Goal: Transaction & Acquisition: Purchase product/service

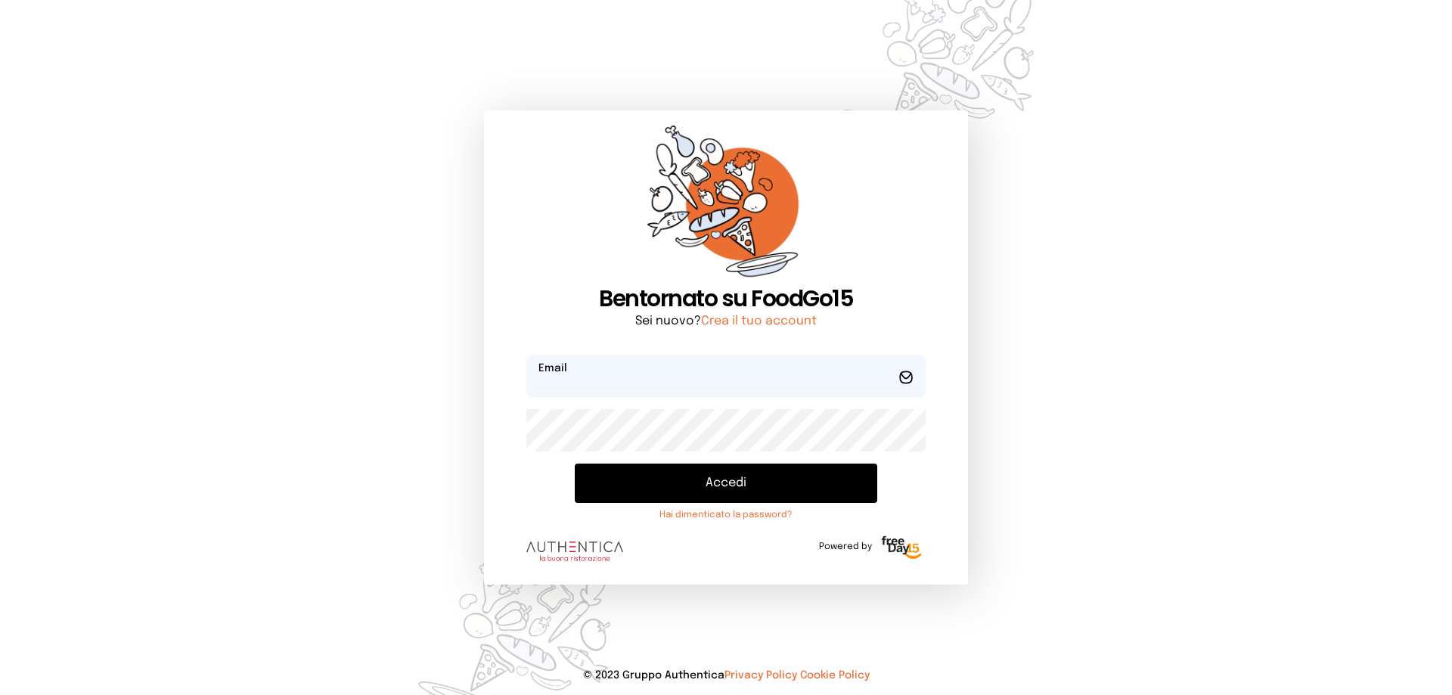
type input "**********"
click at [731, 484] on button "Accedi" at bounding box center [726, 483] width 302 height 39
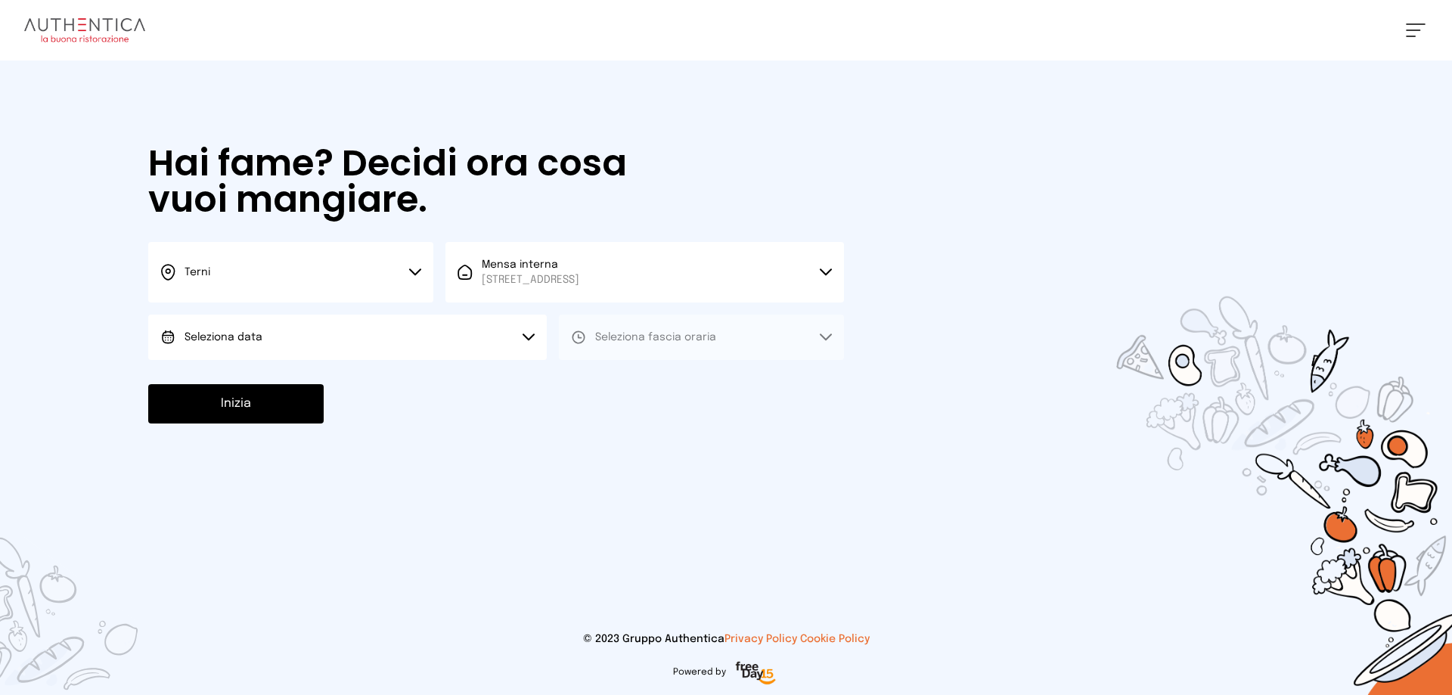
click at [274, 346] on button "Seleziona data" at bounding box center [347, 337] width 398 height 45
click at [274, 379] on li "[DATE], [DATE]" at bounding box center [347, 379] width 398 height 39
click at [628, 344] on span "Seleziona fascia oraria" at bounding box center [655, 337] width 121 height 15
click at [622, 387] on li "Pranzo" at bounding box center [701, 379] width 285 height 39
click at [285, 411] on button "Inizia" at bounding box center [235, 403] width 175 height 39
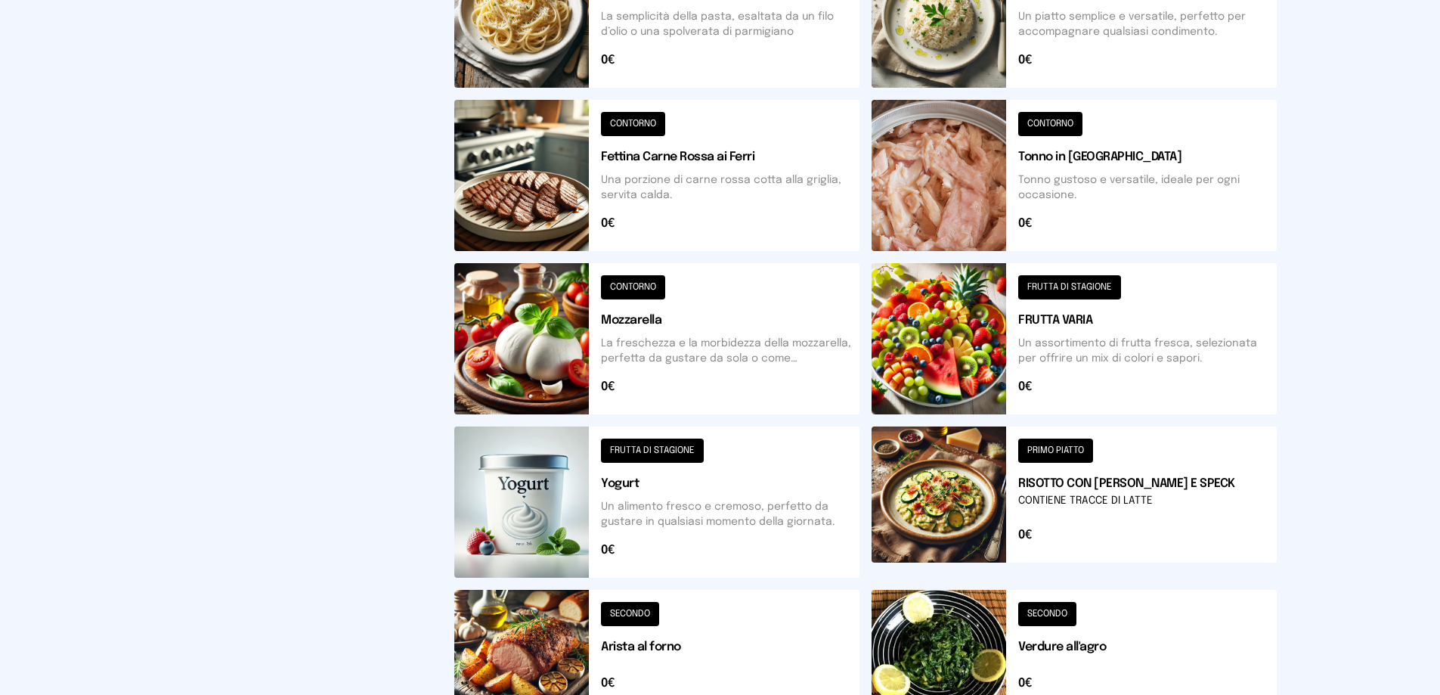
scroll to position [454, 0]
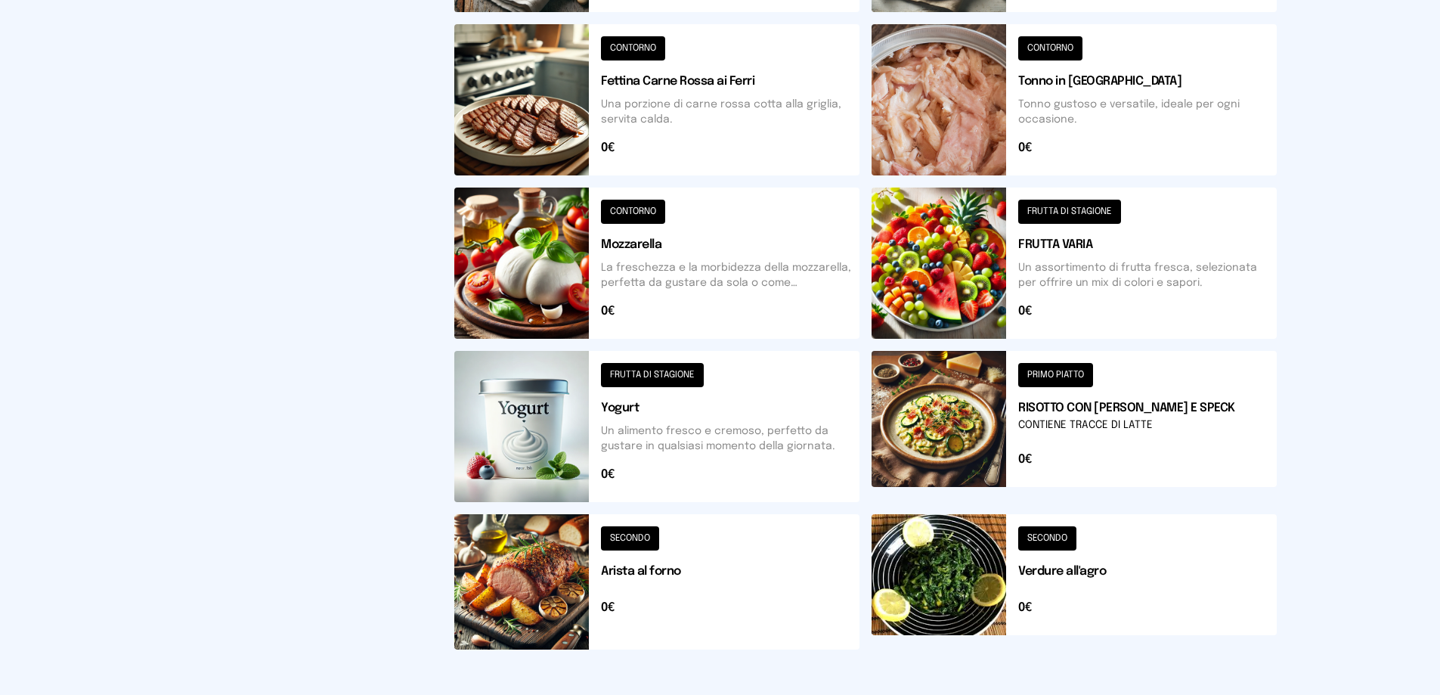
click at [640, 540] on button at bounding box center [656, 581] width 405 height 135
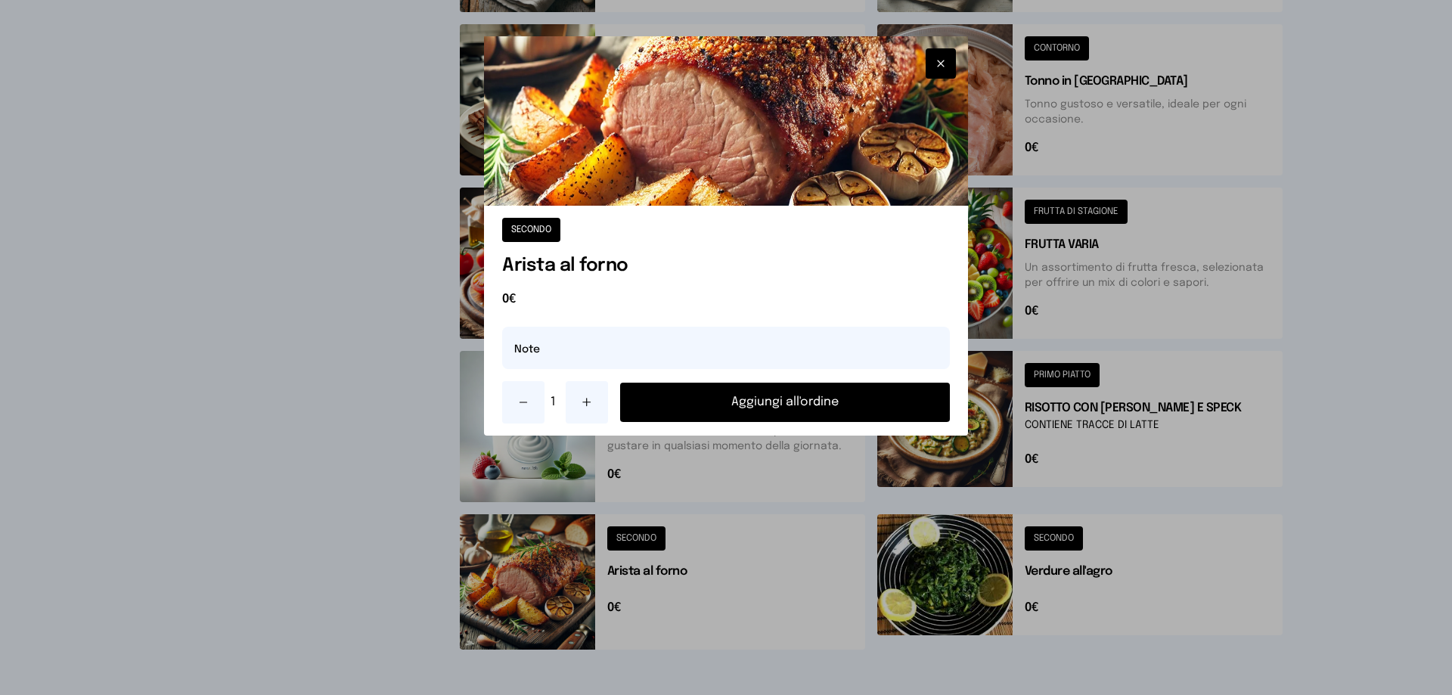
click at [786, 409] on button "Aggiungi all'ordine" at bounding box center [785, 402] width 330 height 39
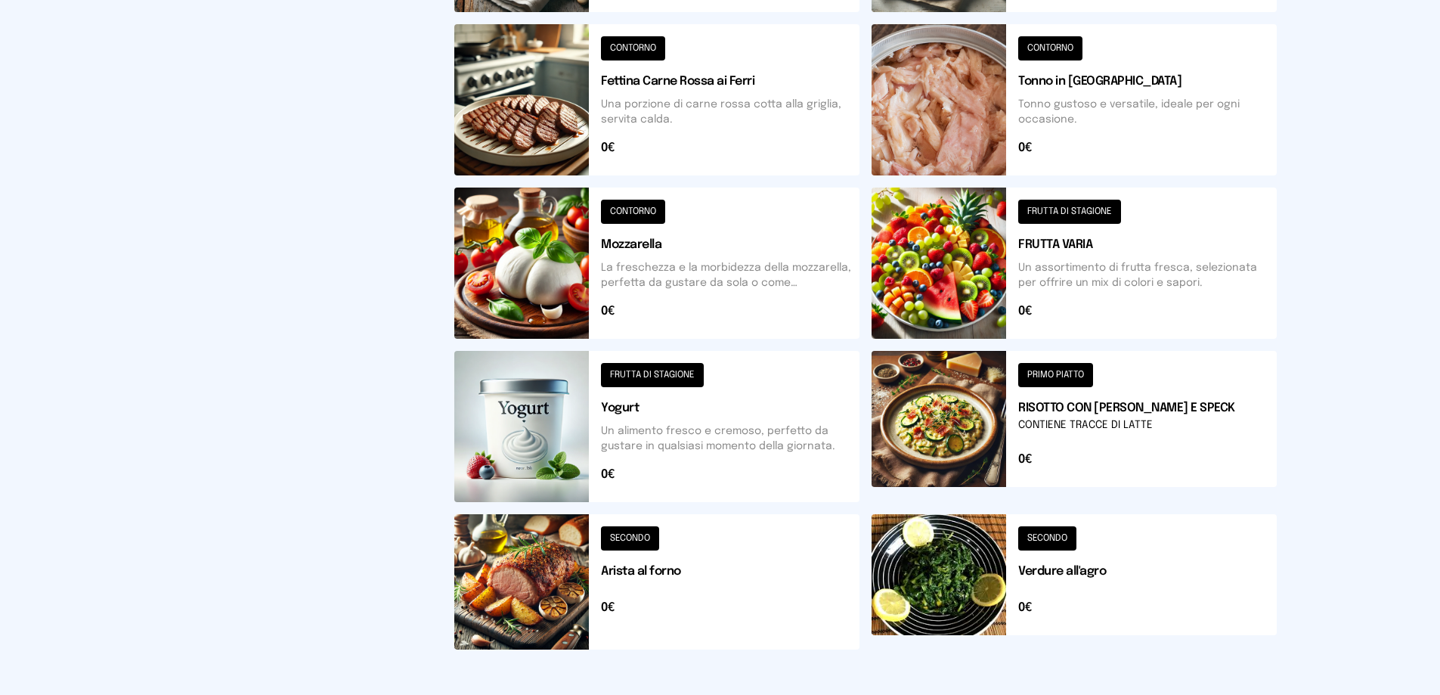
click at [1059, 538] on button at bounding box center [1074, 581] width 405 height 135
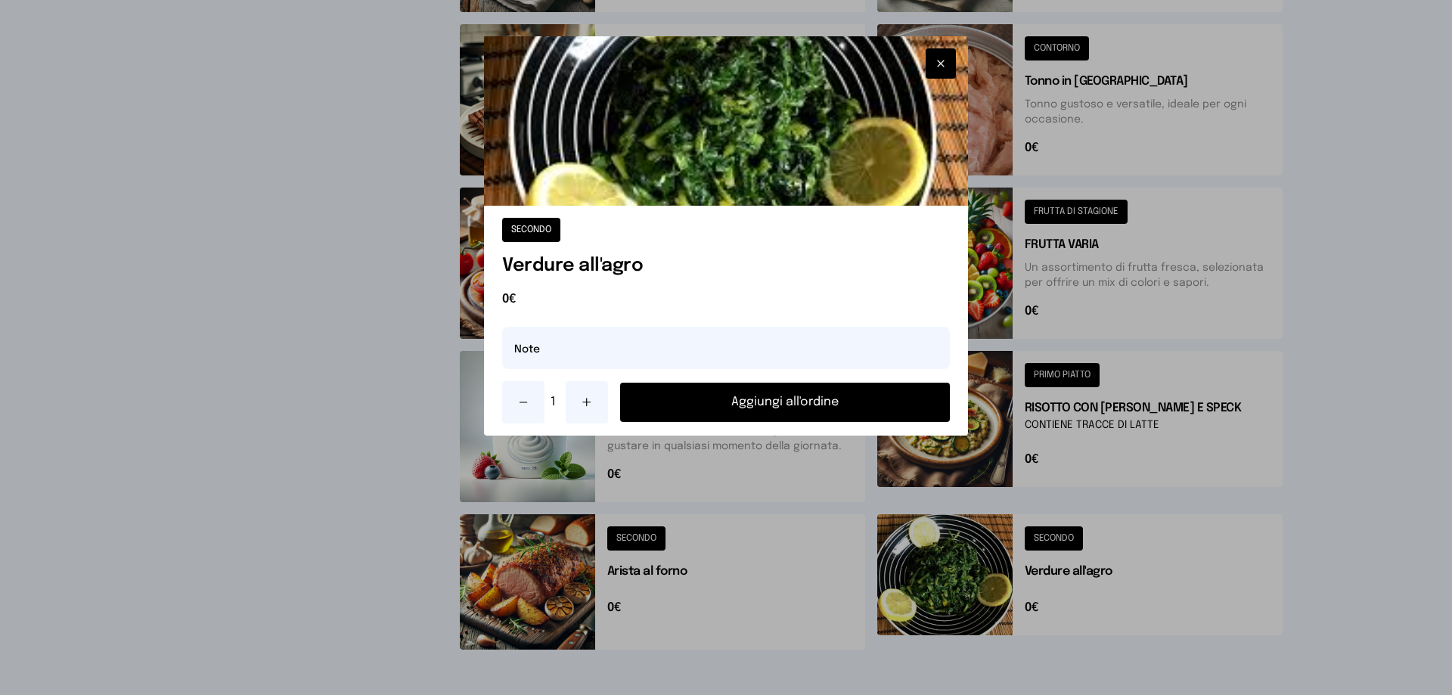
click at [841, 408] on button "Aggiungi all'ordine" at bounding box center [785, 402] width 330 height 39
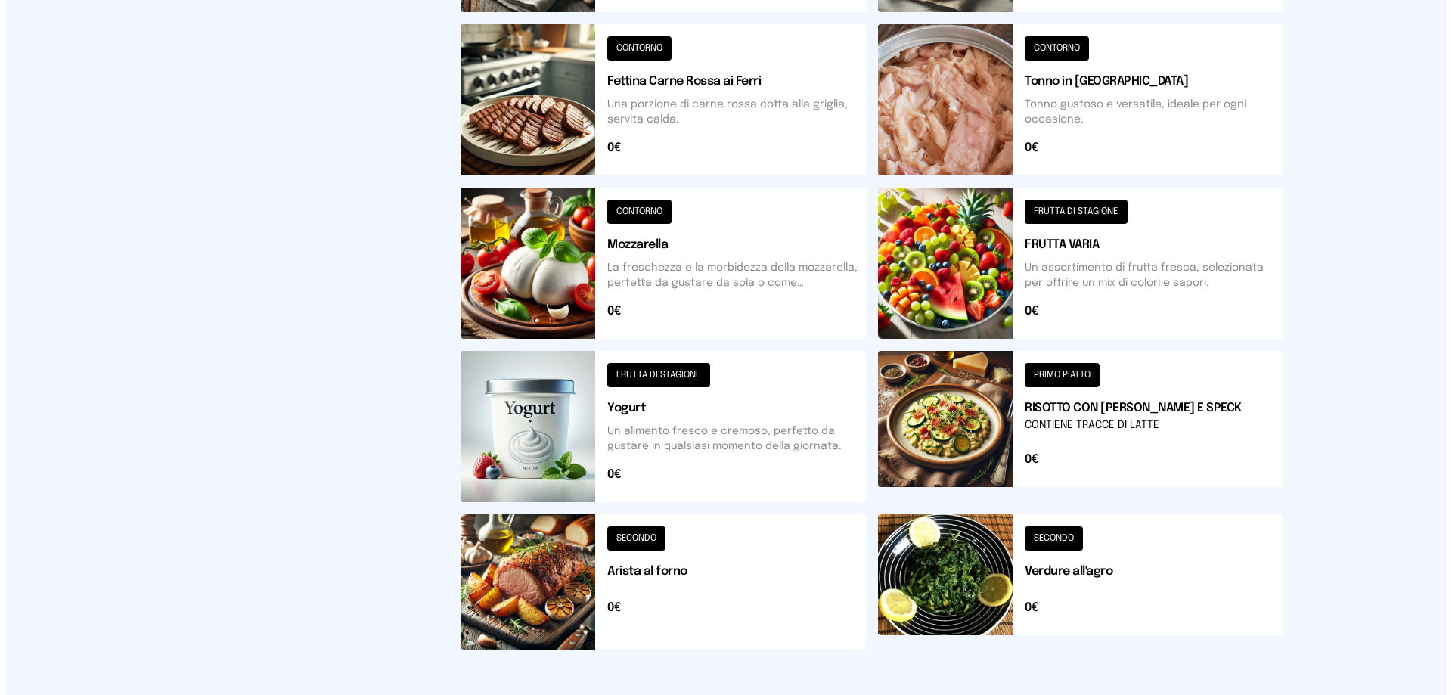
scroll to position [0, 0]
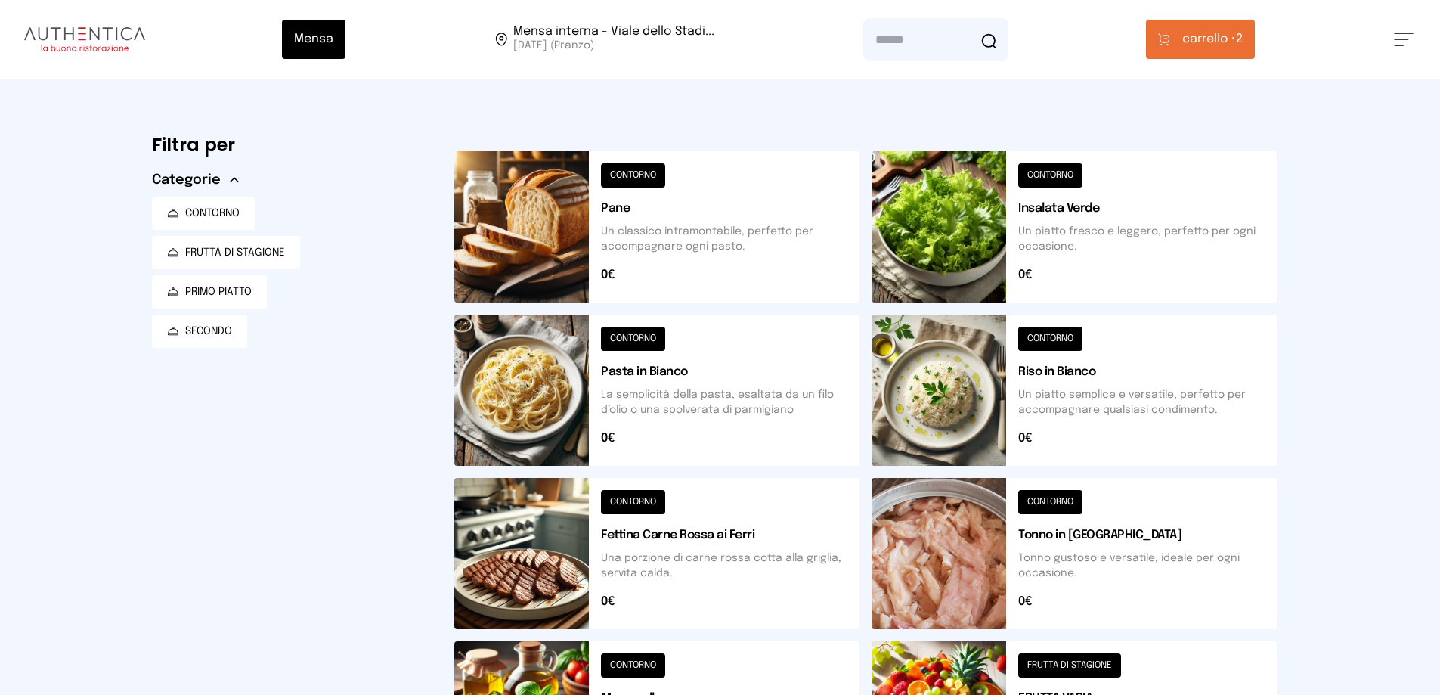
click at [1196, 33] on span "carrello •" at bounding box center [1210, 39] width 54 height 18
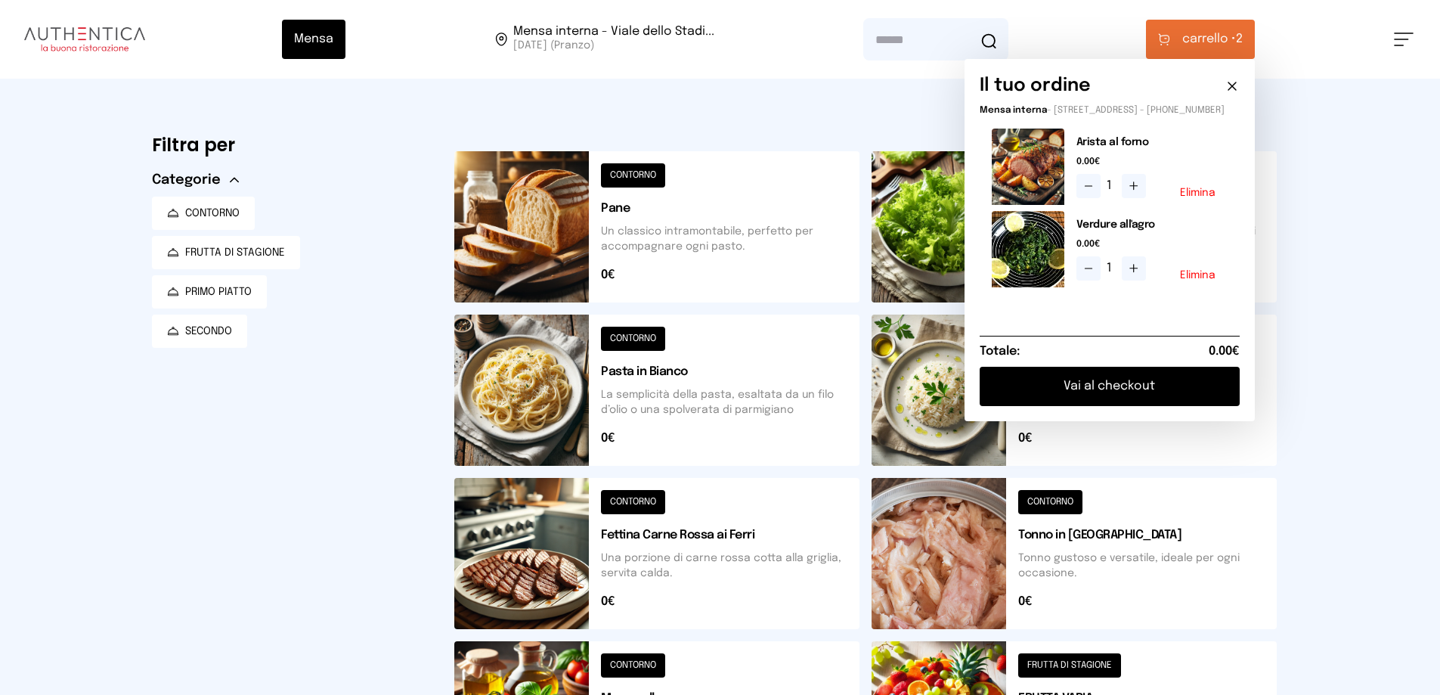
click at [1121, 401] on button "Vai al checkout" at bounding box center [1110, 386] width 260 height 39
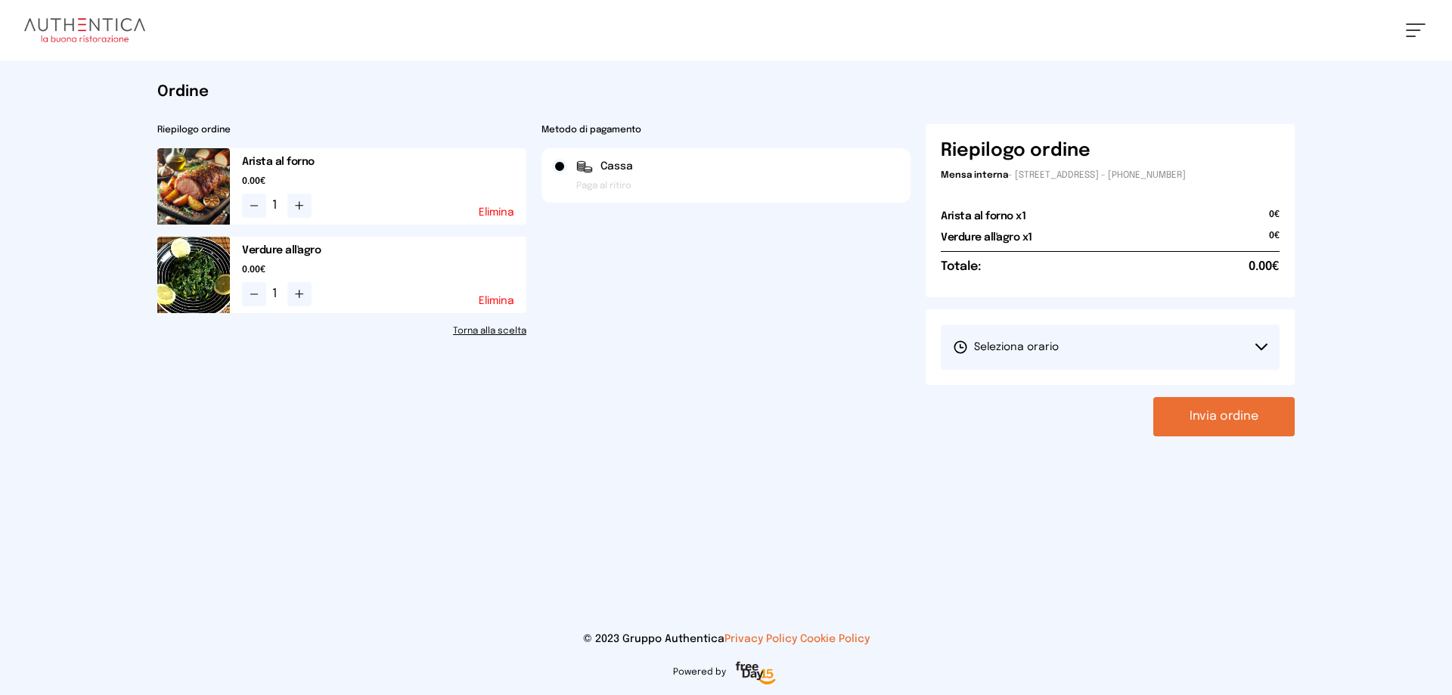
click at [996, 341] on span "Seleziona orario" at bounding box center [1006, 347] width 106 height 15
click at [1029, 392] on span "1° Turno (13:00 - 15:00)" at bounding box center [1010, 389] width 114 height 15
click at [1208, 419] on button "Invia ordine" at bounding box center [1223, 416] width 141 height 39
